Goal: Task Accomplishment & Management: Manage account settings

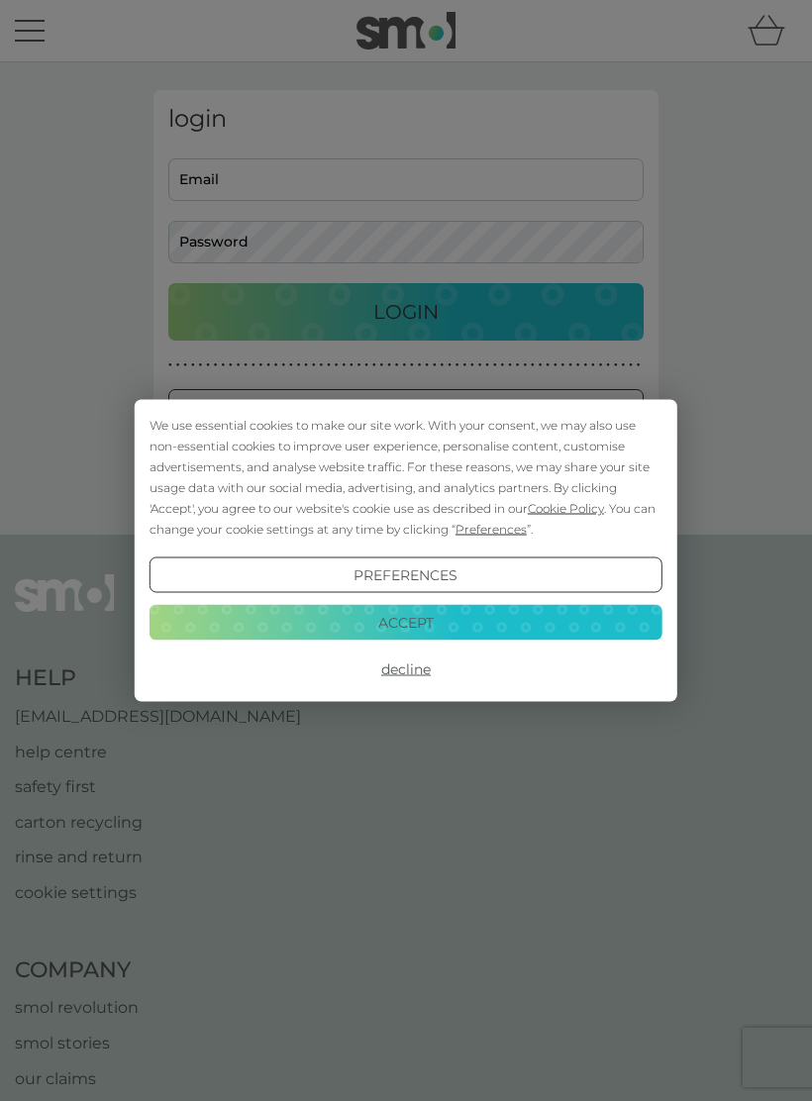
click at [420, 623] on button "Accept" at bounding box center [405, 622] width 513 height 36
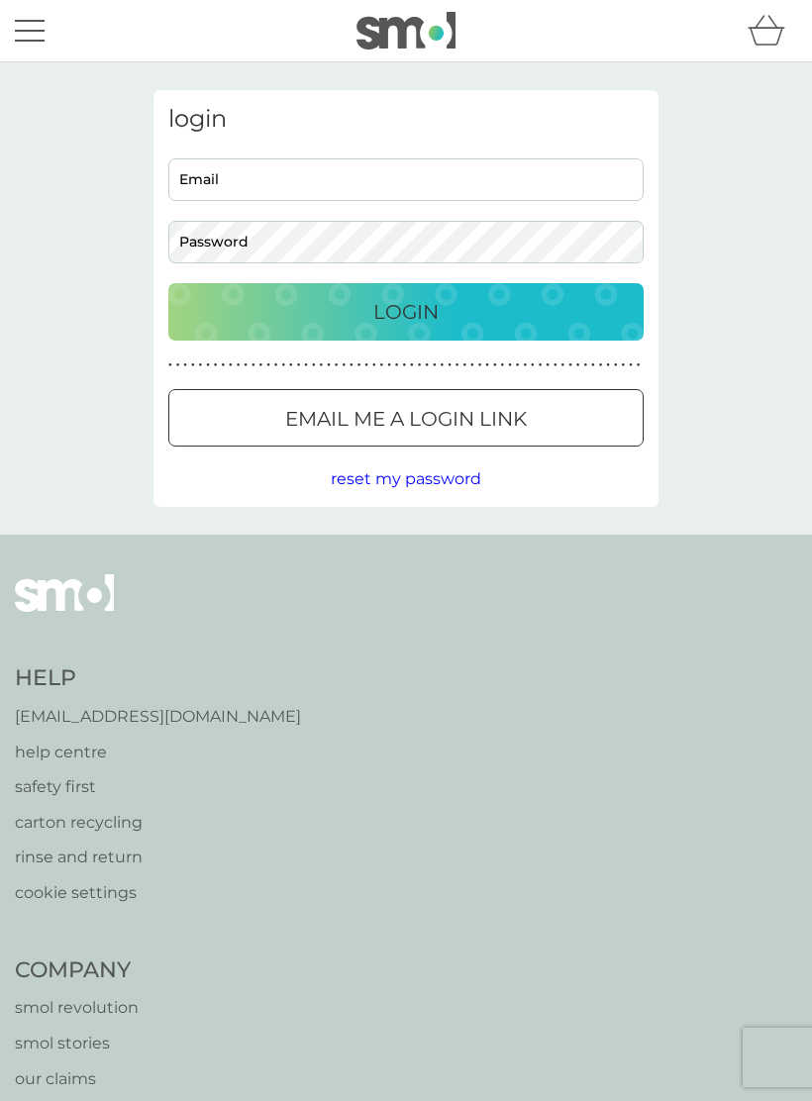
click at [296, 177] on input "Email" at bounding box center [405, 179] width 475 height 43
type input "[EMAIL_ADDRESS][DOMAIN_NAME]"
click at [435, 311] on p "Login" at bounding box center [405, 312] width 65 height 32
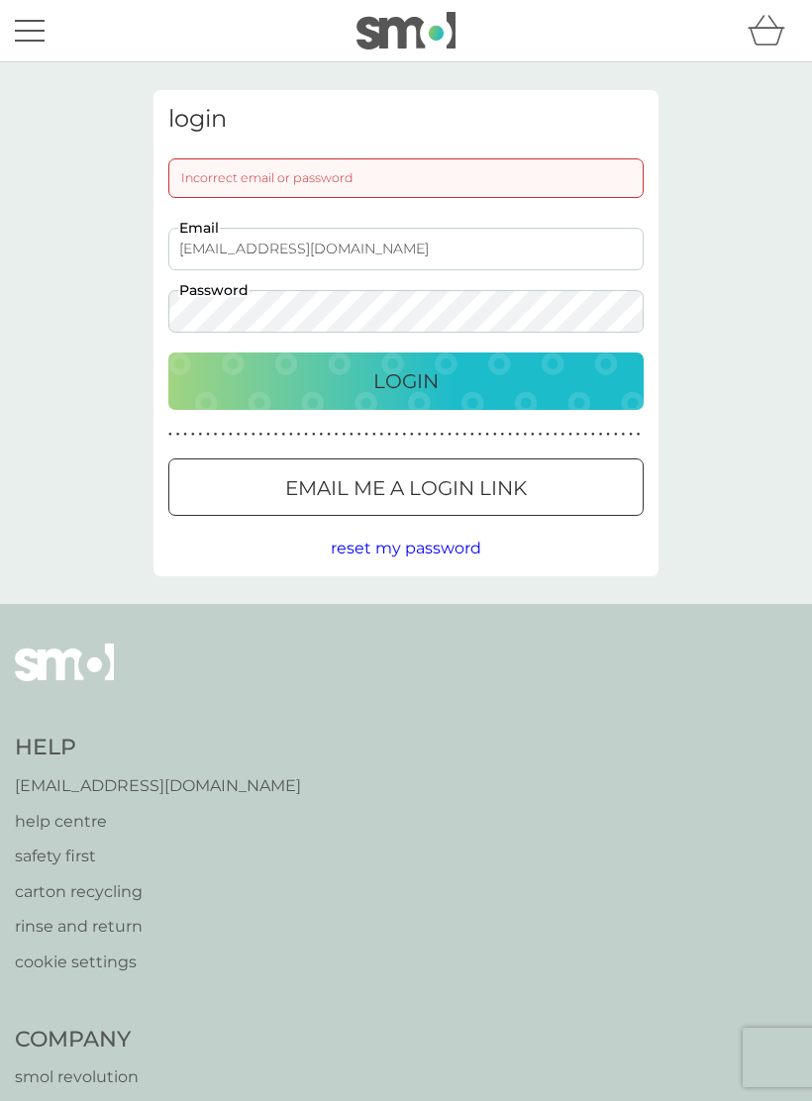
click at [435, 367] on p "Login" at bounding box center [405, 381] width 65 height 32
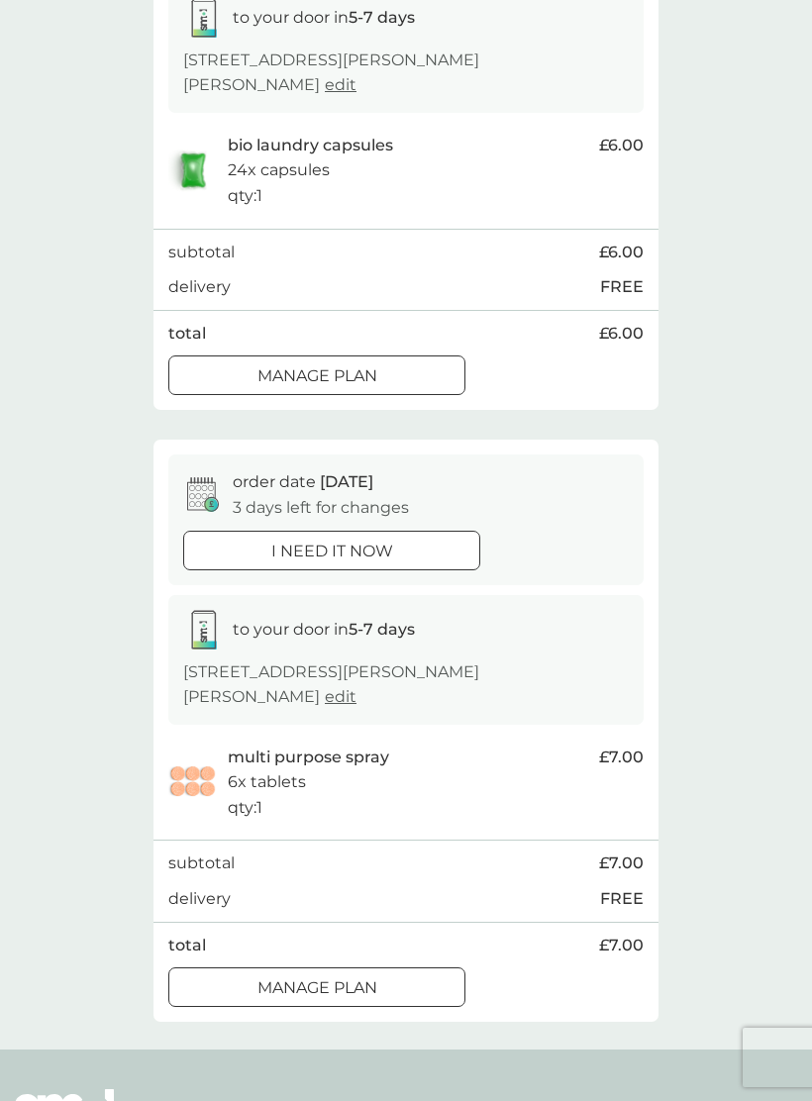
scroll to position [358, 0]
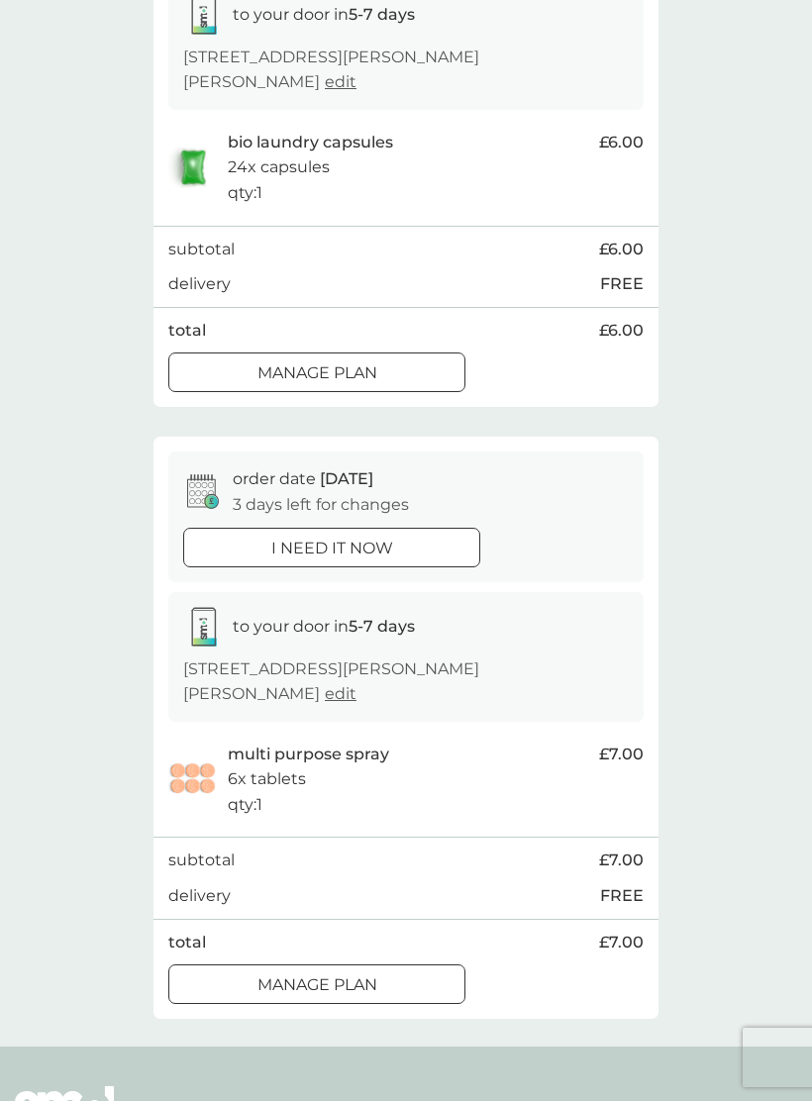
click at [318, 975] on div at bounding box center [316, 985] width 71 height 21
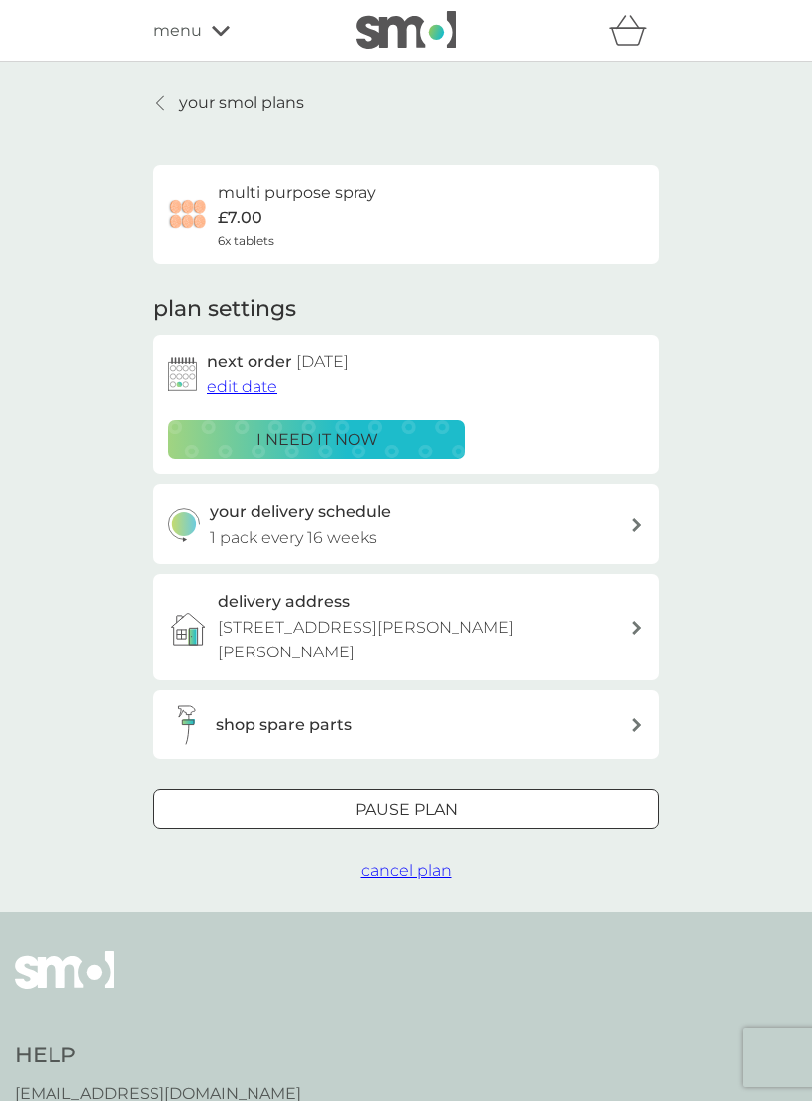
click at [423, 801] on div at bounding box center [405, 809] width 71 height 21
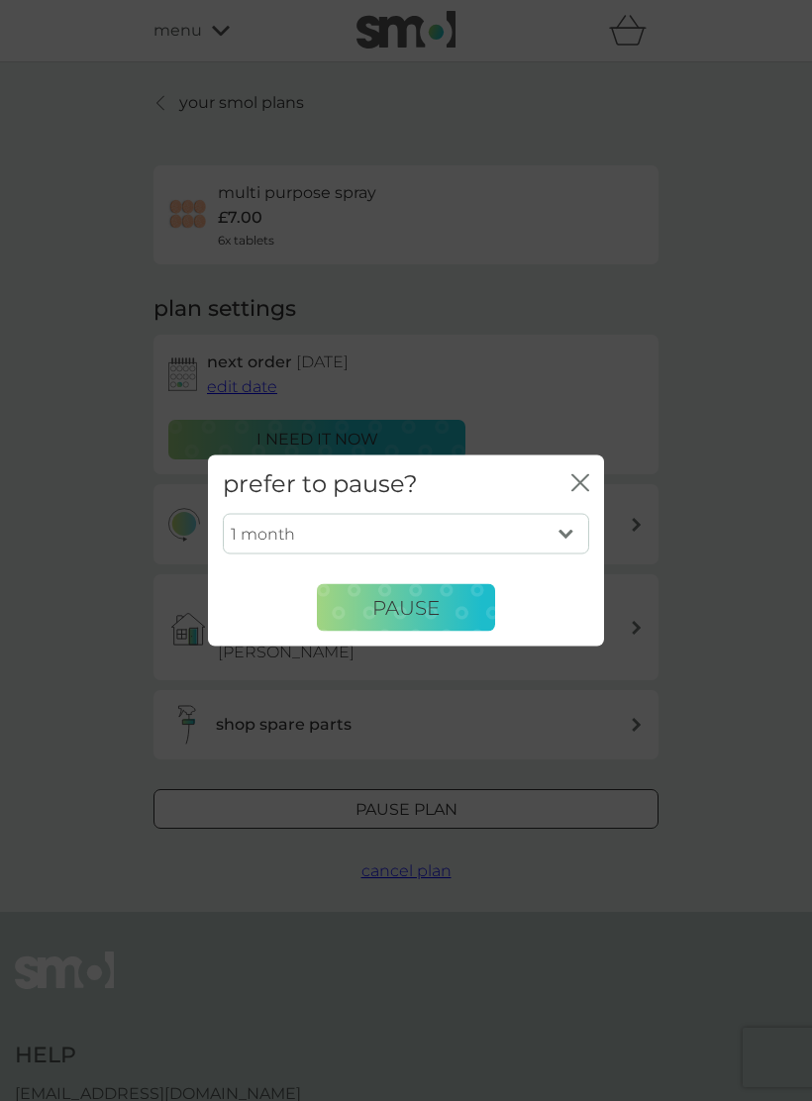
click at [423, 619] on span "Pause" at bounding box center [405, 607] width 67 height 24
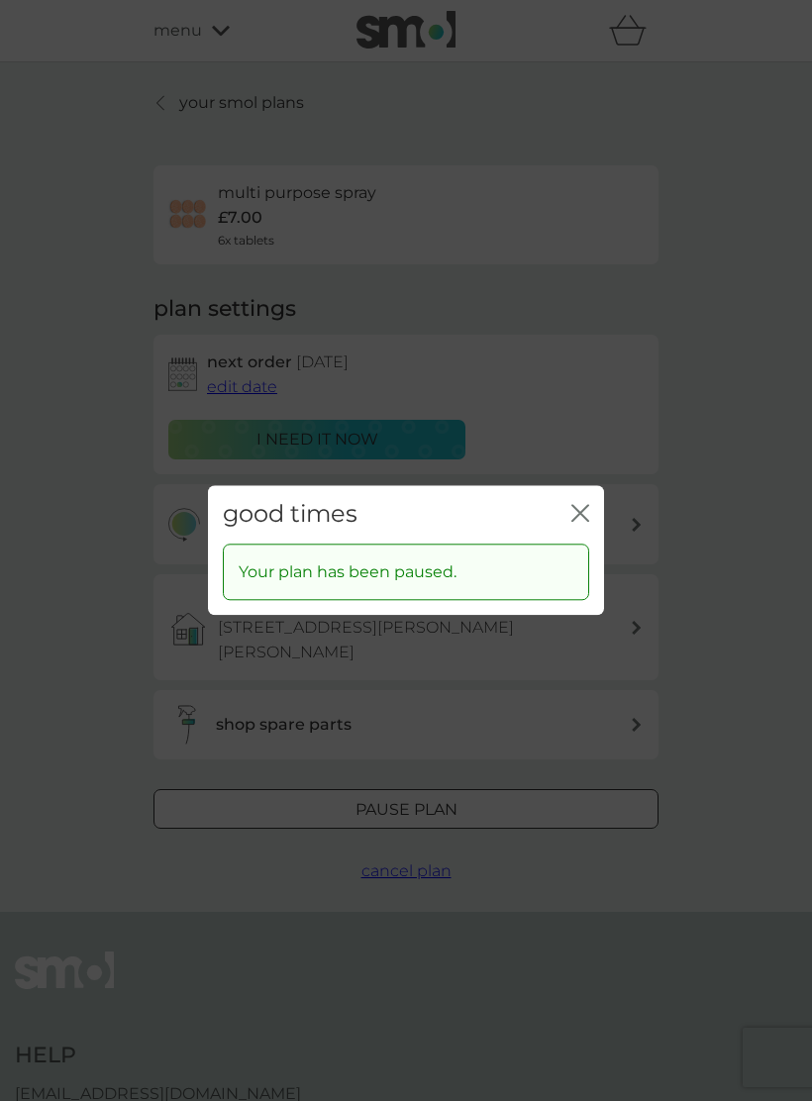
click at [581, 521] on icon "close" at bounding box center [584, 513] width 8 height 16
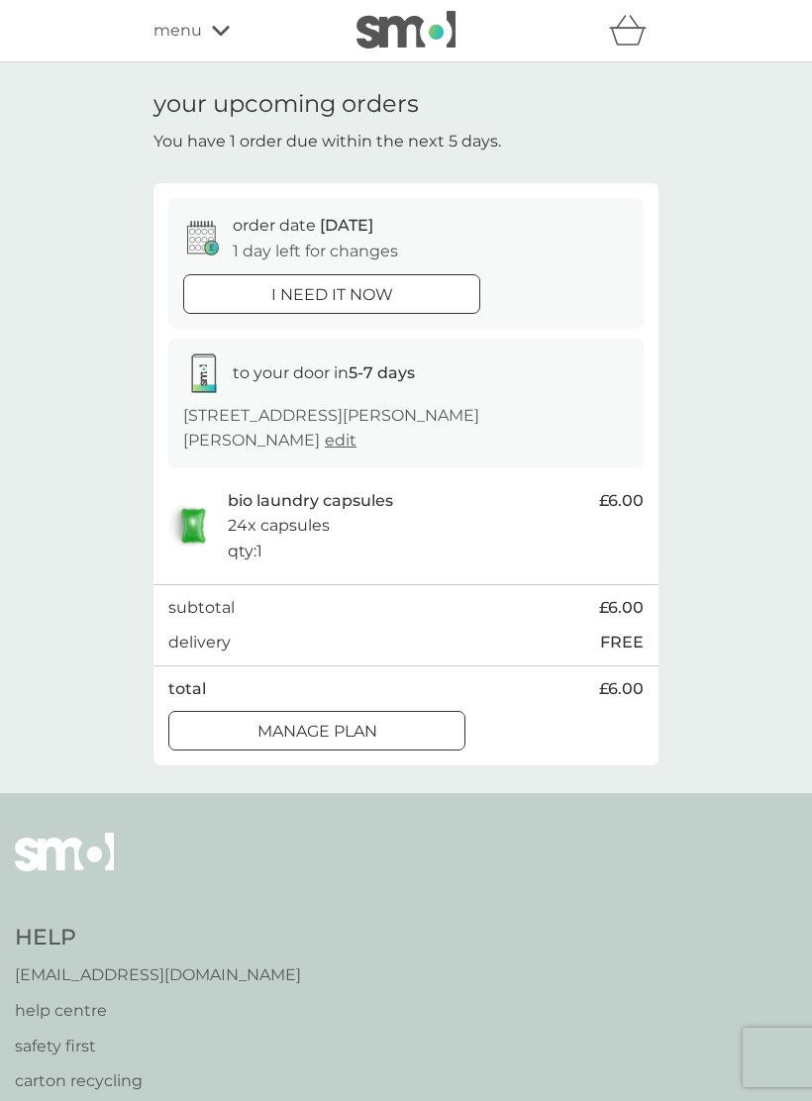
click at [393, 297] on div "i need it now" at bounding box center [331, 295] width 295 height 26
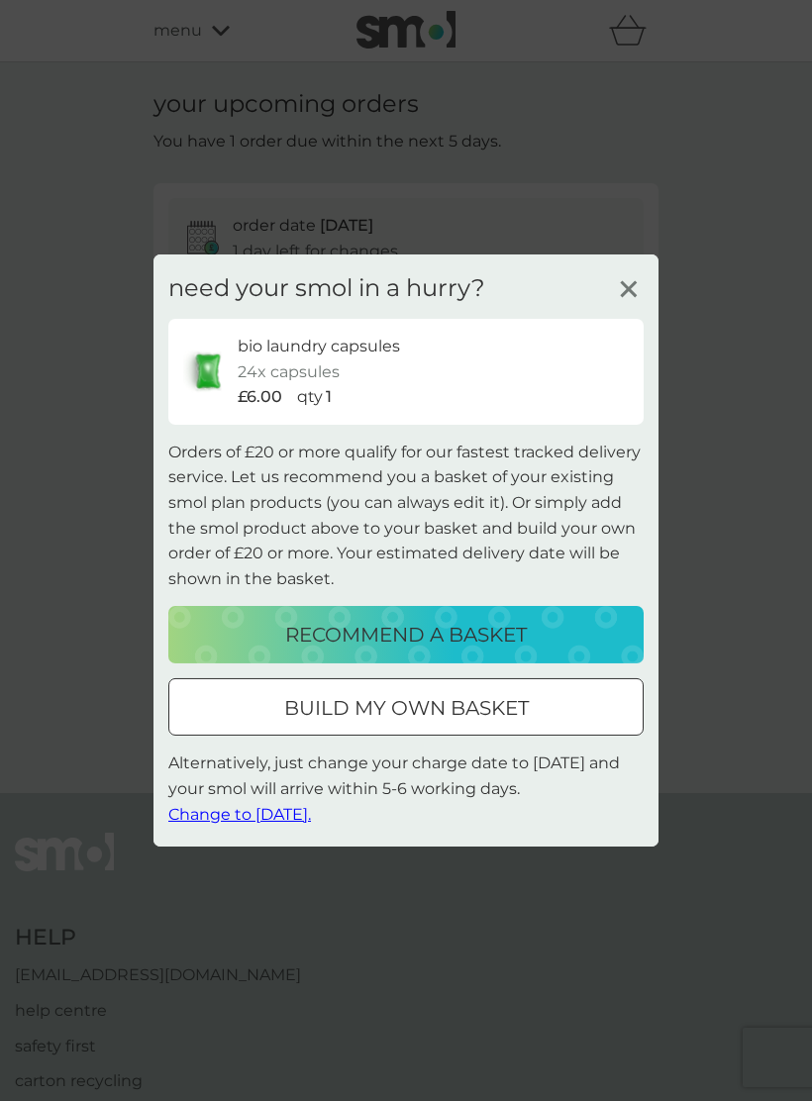
click at [632, 289] on line at bounding box center [628, 289] width 15 height 15
